Goal: Information Seeking & Learning: Learn about a topic

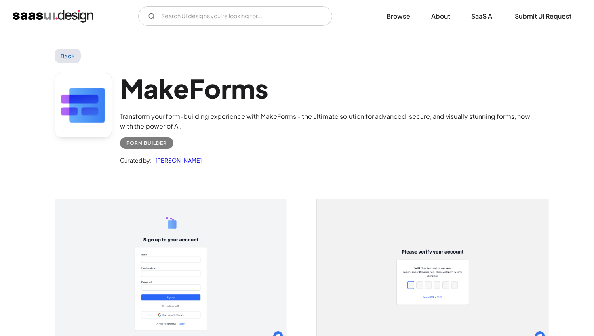
click at [70, 12] on img "home" at bounding box center [53, 16] width 80 height 13
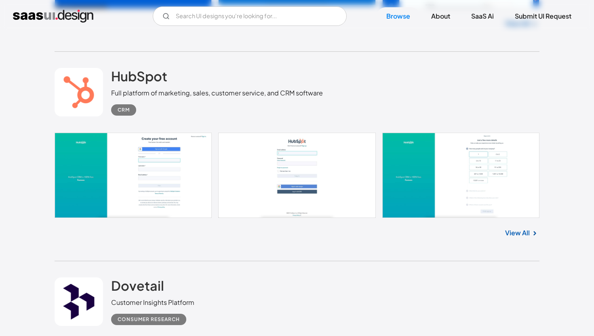
scroll to position [1502, 0]
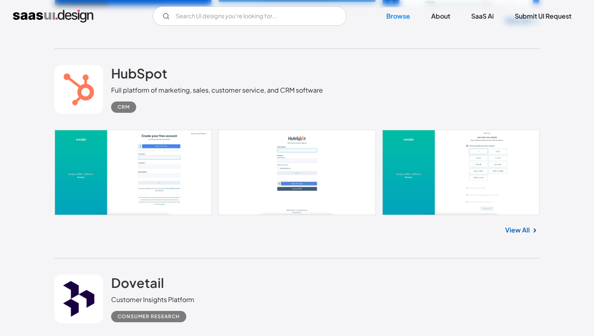
click at [511, 229] on link "View All" at bounding box center [517, 230] width 25 height 10
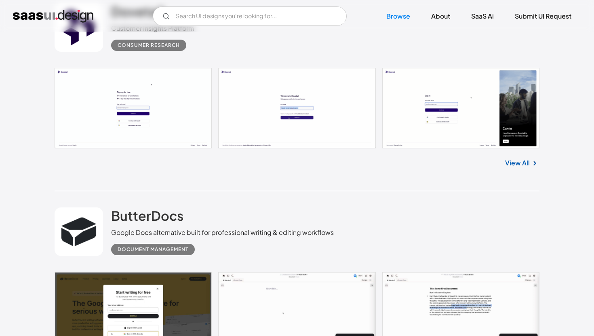
scroll to position [1770, 0]
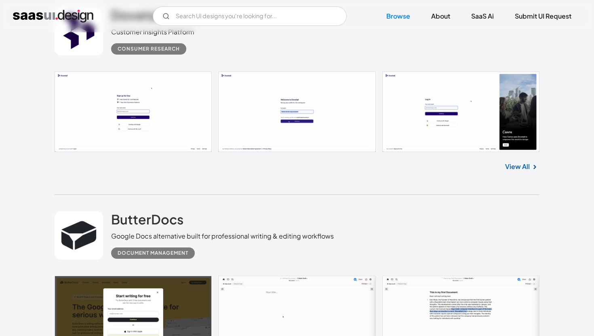
click at [523, 168] on link "View All" at bounding box center [517, 167] width 25 height 10
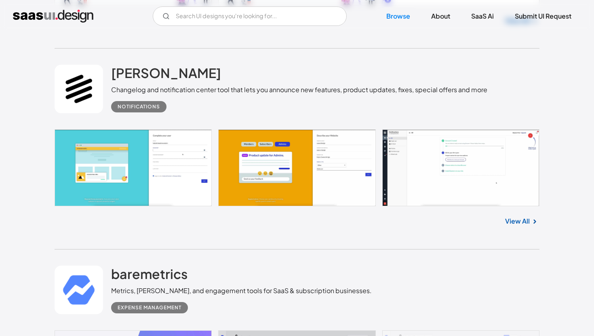
scroll to position [6409, 0]
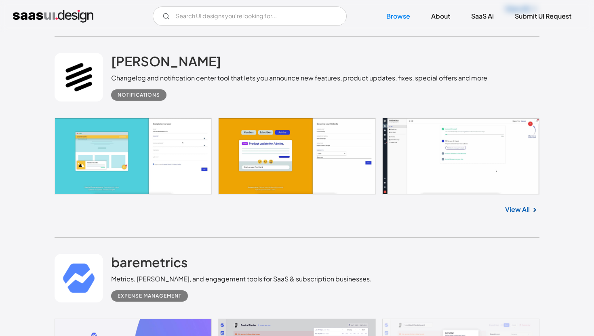
click at [522, 214] on link "View All" at bounding box center [517, 209] width 25 height 10
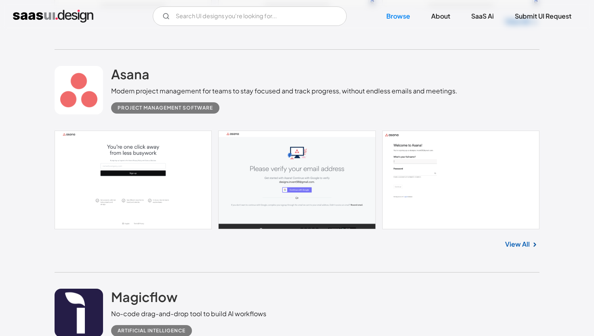
scroll to position [7664, 0]
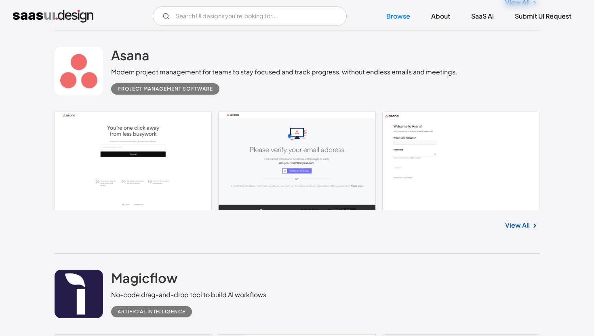
click at [525, 230] on link "View All" at bounding box center [517, 225] width 25 height 10
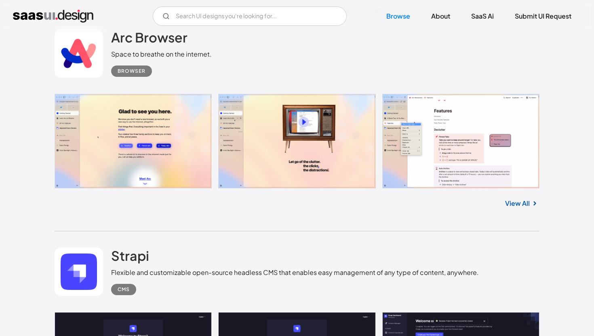
scroll to position [8755, 0]
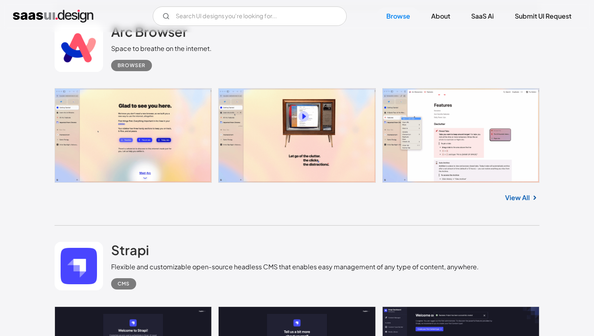
click at [515, 202] on link "View All" at bounding box center [517, 198] width 25 height 10
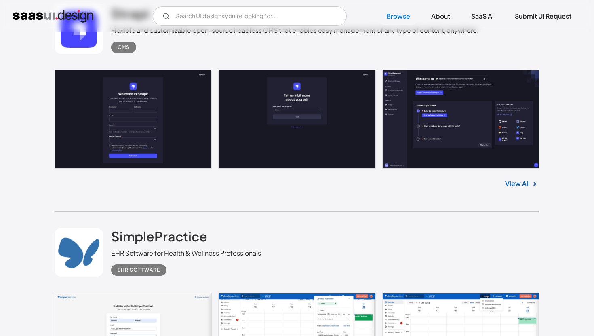
scroll to position [8993, 0]
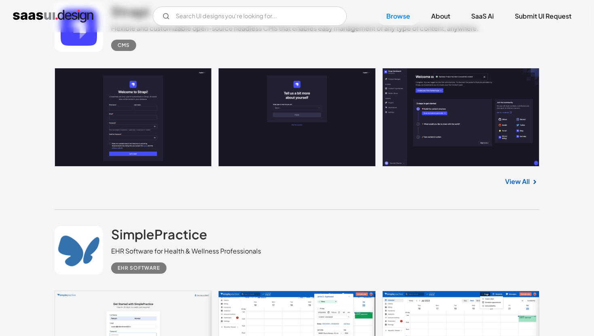
click at [511, 186] on link "View All" at bounding box center [517, 182] width 25 height 10
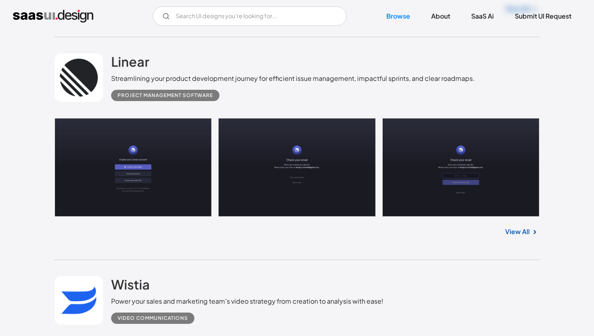
scroll to position [10050, 0]
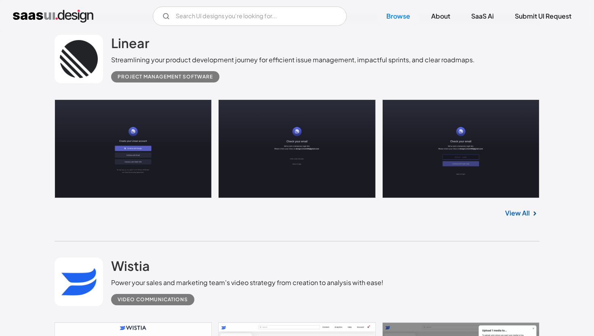
click at [519, 218] on link "View All" at bounding box center [517, 213] width 25 height 10
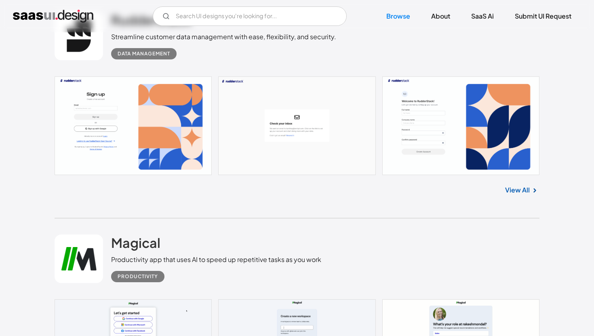
scroll to position [11577, 0]
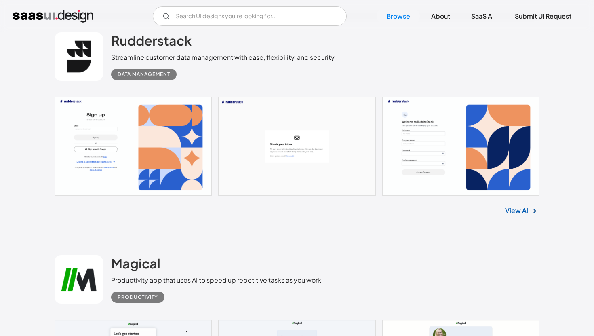
click at [512, 215] on link "View All" at bounding box center [517, 211] width 25 height 10
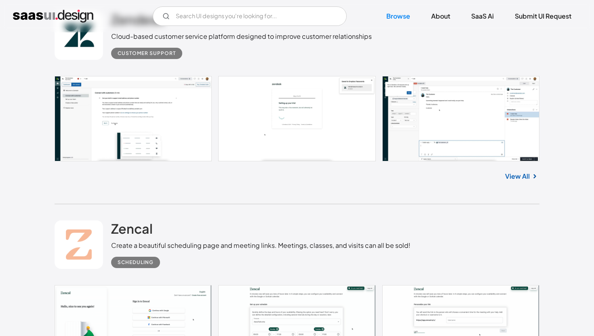
scroll to position [12033, 0]
click at [274, 132] on link at bounding box center [297, 118] width 485 height 85
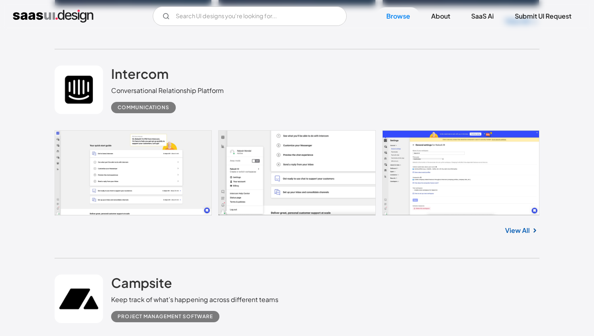
scroll to position [12616, 0]
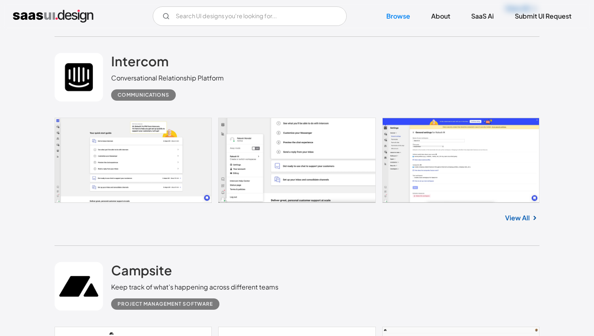
click at [134, 165] on link at bounding box center [297, 160] width 485 height 85
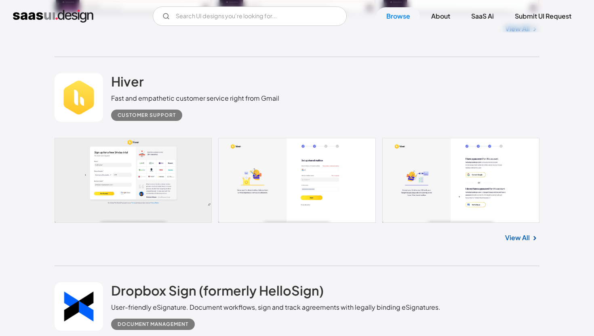
scroll to position [13449, 0]
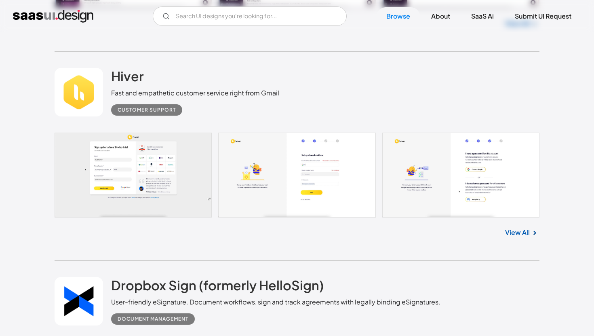
click at [516, 237] on link "View All" at bounding box center [517, 233] width 25 height 10
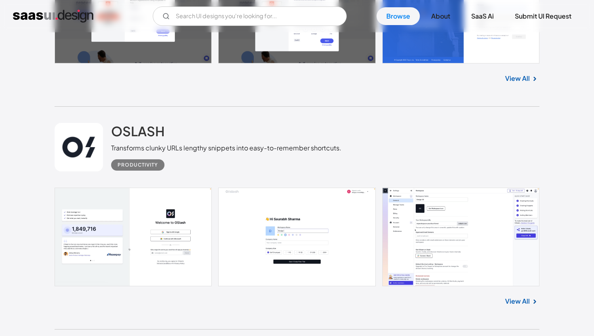
scroll to position [21384, 0]
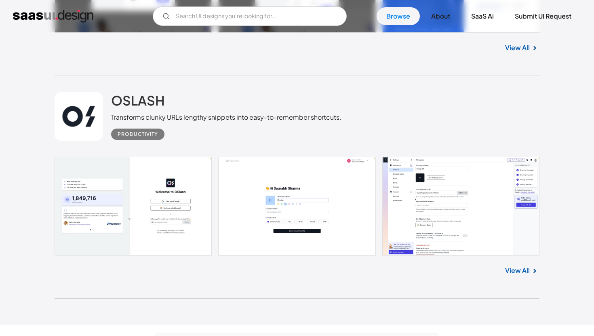
click at [482, 244] on link at bounding box center [297, 206] width 485 height 99
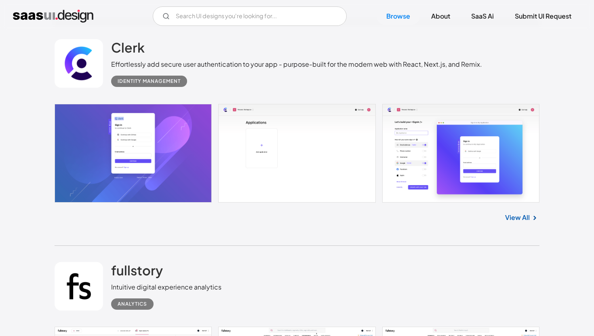
scroll to position [20136, 0]
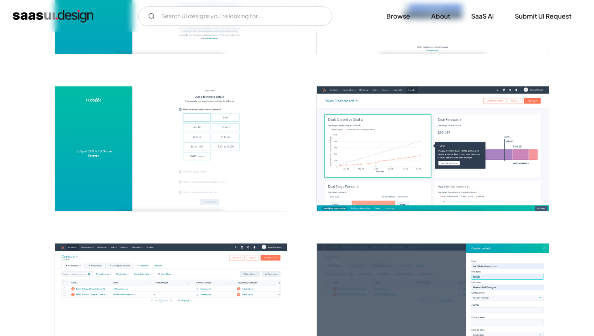
scroll to position [262, 0]
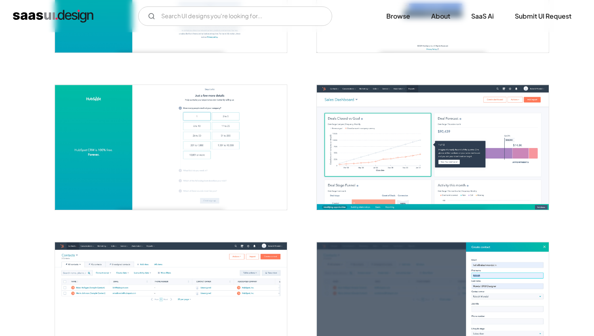
click at [204, 142] on img "open lightbox" at bounding box center [171, 147] width 232 height 125
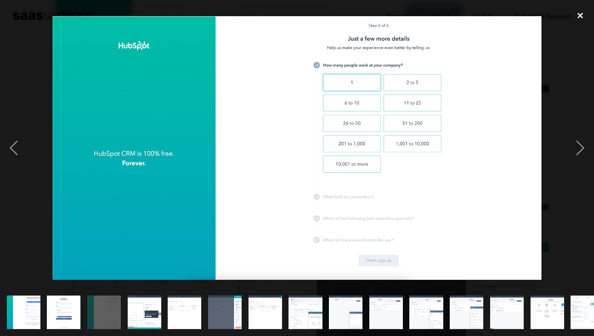
click at [577, 13] on div "close lightbox" at bounding box center [580, 16] width 27 height 18
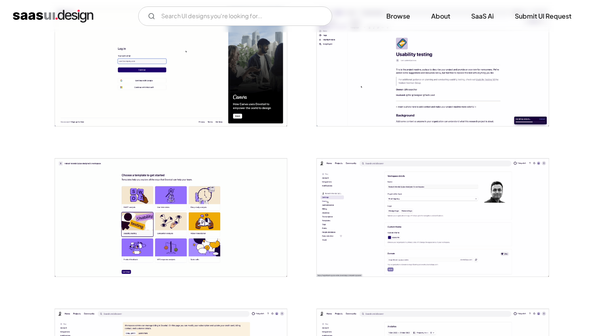
scroll to position [333, 0]
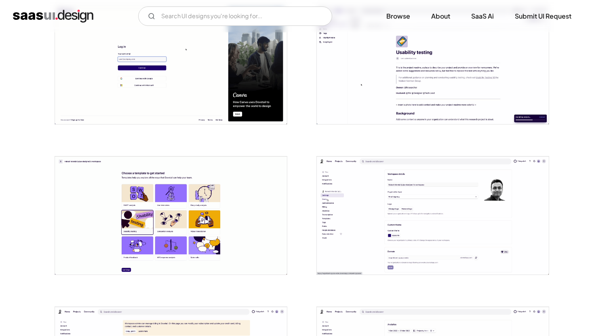
click at [440, 236] on img "open lightbox" at bounding box center [433, 215] width 232 height 118
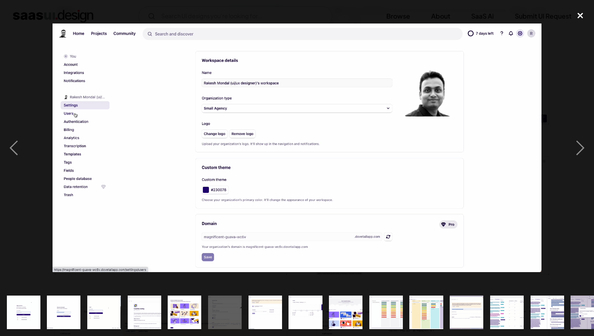
click at [585, 17] on div "close lightbox" at bounding box center [580, 16] width 27 height 18
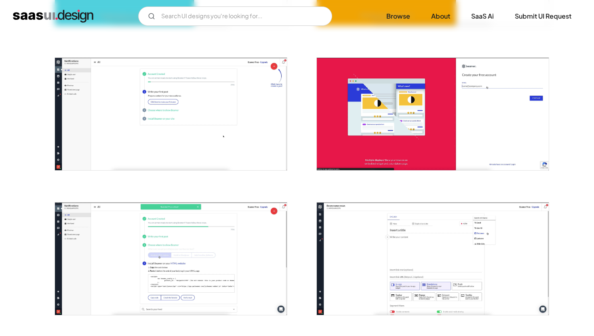
scroll to position [280, 0]
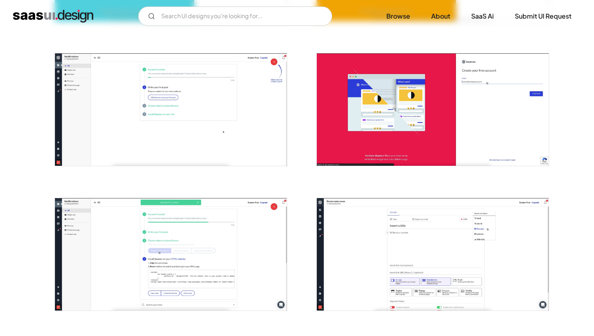
click at [202, 116] on img "open lightbox" at bounding box center [171, 109] width 232 height 112
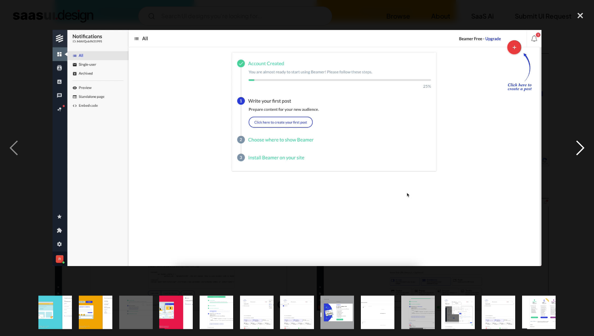
click at [581, 142] on div "next image" at bounding box center [580, 148] width 27 height 282
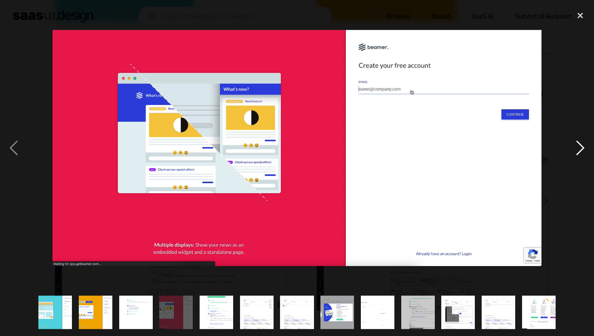
click at [581, 142] on div "next image" at bounding box center [580, 148] width 27 height 282
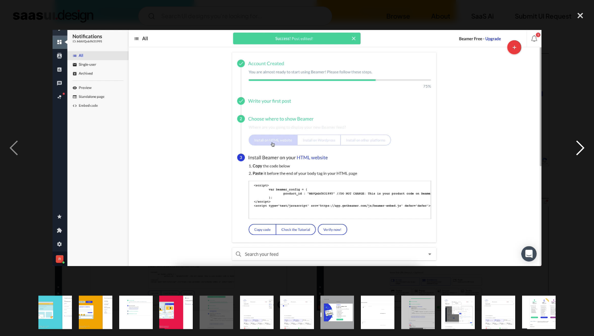
click at [581, 142] on div "next image" at bounding box center [580, 148] width 27 height 282
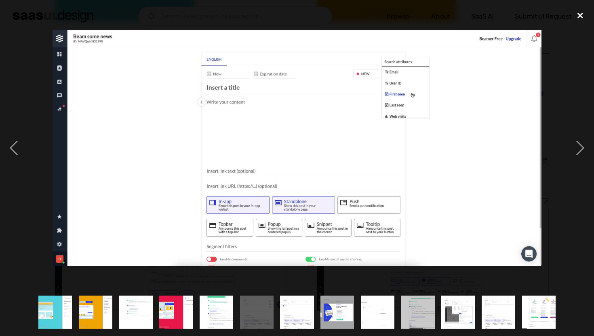
click at [580, 13] on div "close lightbox" at bounding box center [580, 16] width 27 height 18
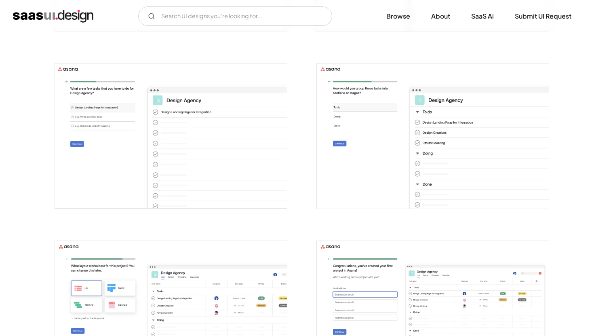
scroll to position [710, 0]
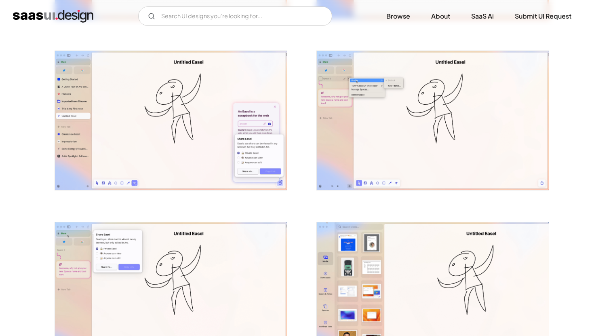
scroll to position [1376, 0]
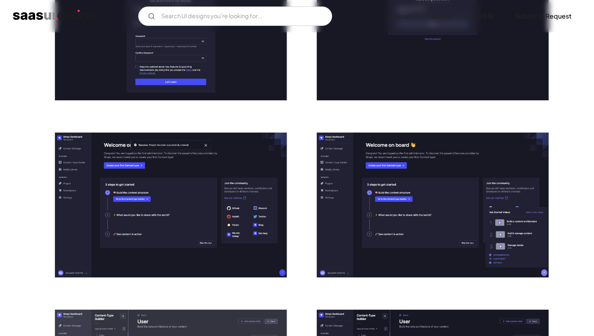
scroll to position [237, 0]
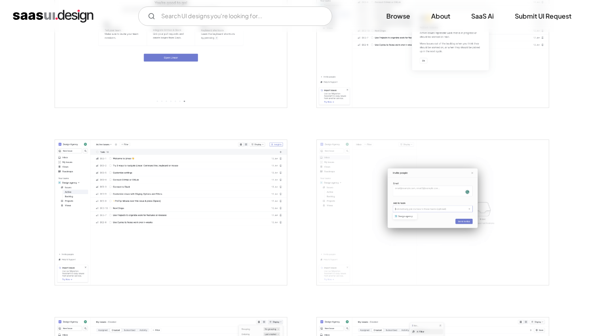
scroll to position [951, 0]
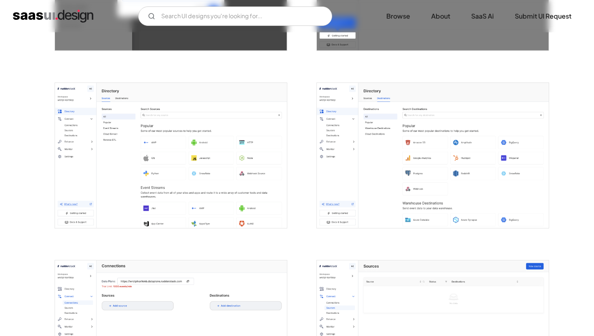
scroll to position [816, 0]
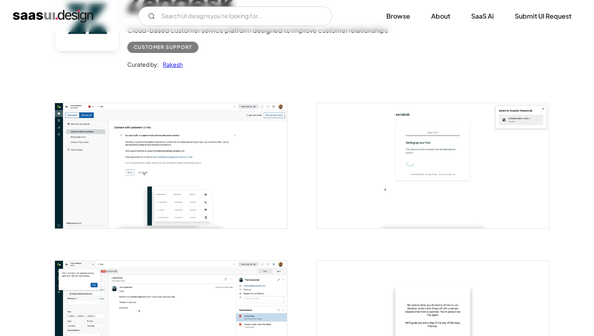
scroll to position [99, 0]
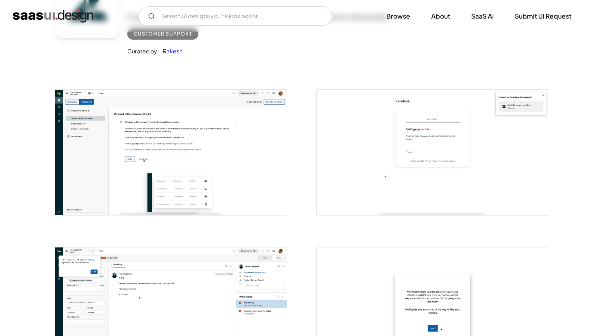
click at [392, 164] on img "open lightbox" at bounding box center [433, 152] width 232 height 125
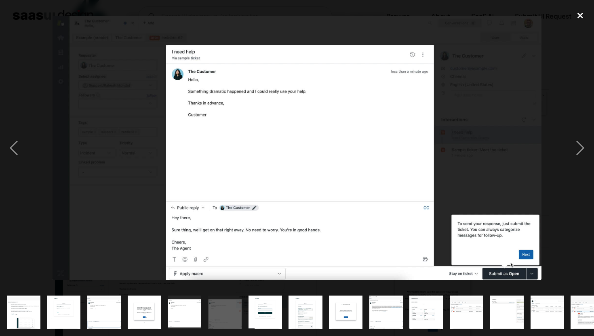
click at [581, 11] on div "close lightbox" at bounding box center [580, 16] width 27 height 18
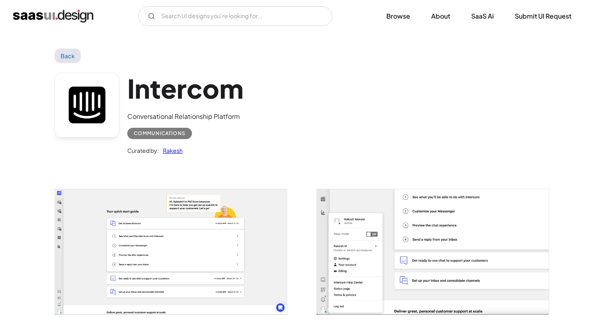
click at [183, 217] on img "open lightbox" at bounding box center [171, 251] width 232 height 125
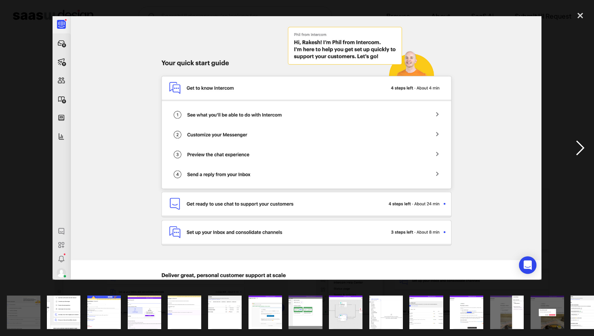
click at [578, 142] on div "next image" at bounding box center [580, 148] width 27 height 282
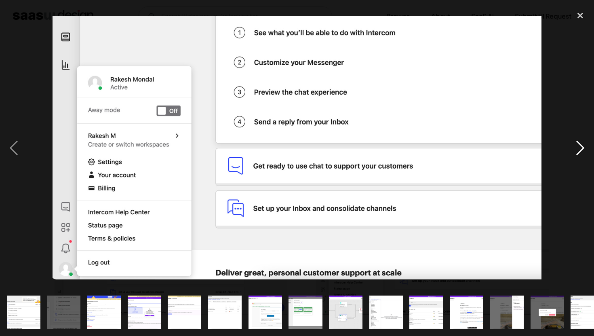
click at [578, 142] on div "next image" at bounding box center [580, 148] width 27 height 282
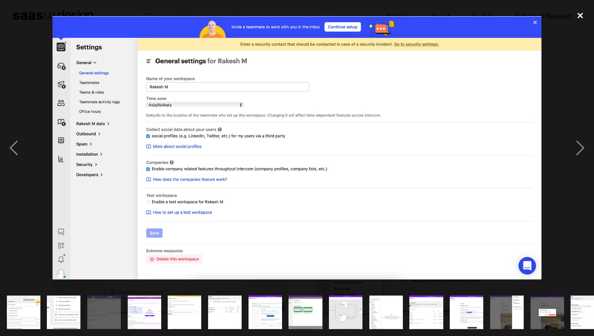
click at [583, 14] on div "close lightbox" at bounding box center [580, 16] width 27 height 18
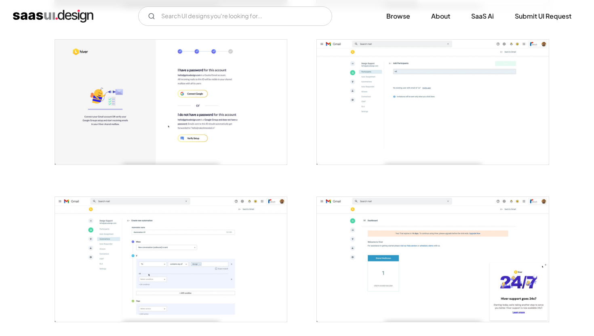
scroll to position [309, 0]
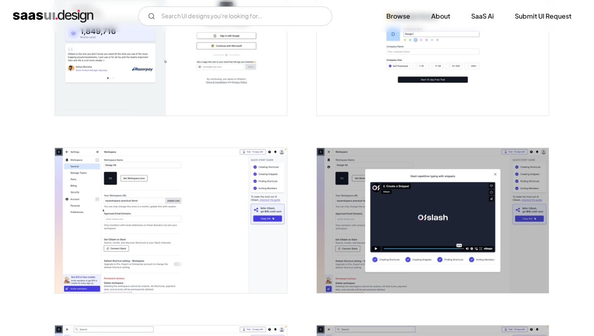
scroll to position [222, 0]
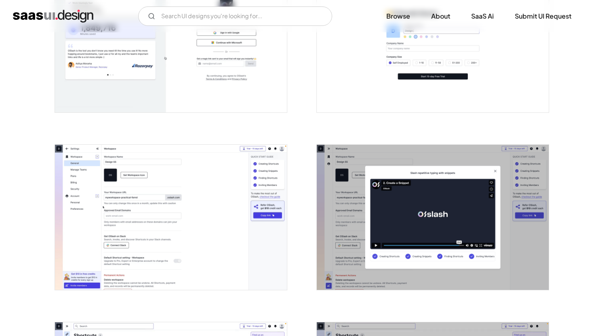
click at [226, 206] on img "open lightbox" at bounding box center [171, 217] width 232 height 145
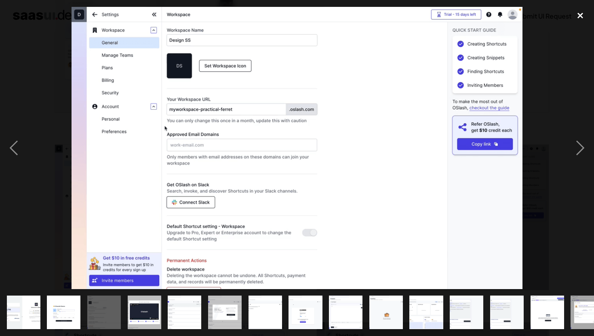
click at [581, 17] on div "close lightbox" at bounding box center [580, 16] width 27 height 18
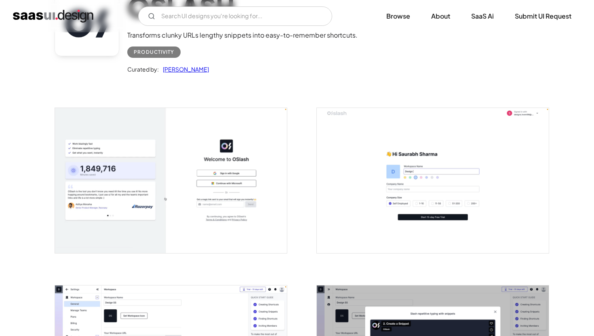
scroll to position [0, 0]
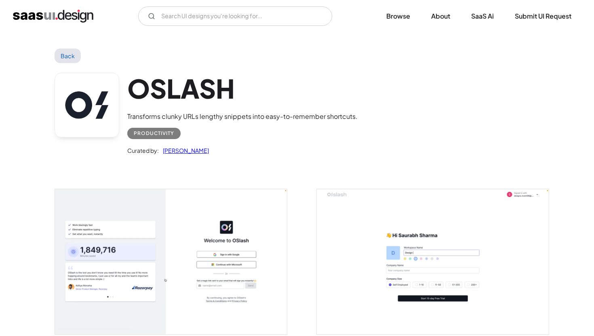
click at [71, 57] on link "Back" at bounding box center [68, 55] width 26 height 15
